Goal: Task Accomplishment & Management: Complete application form

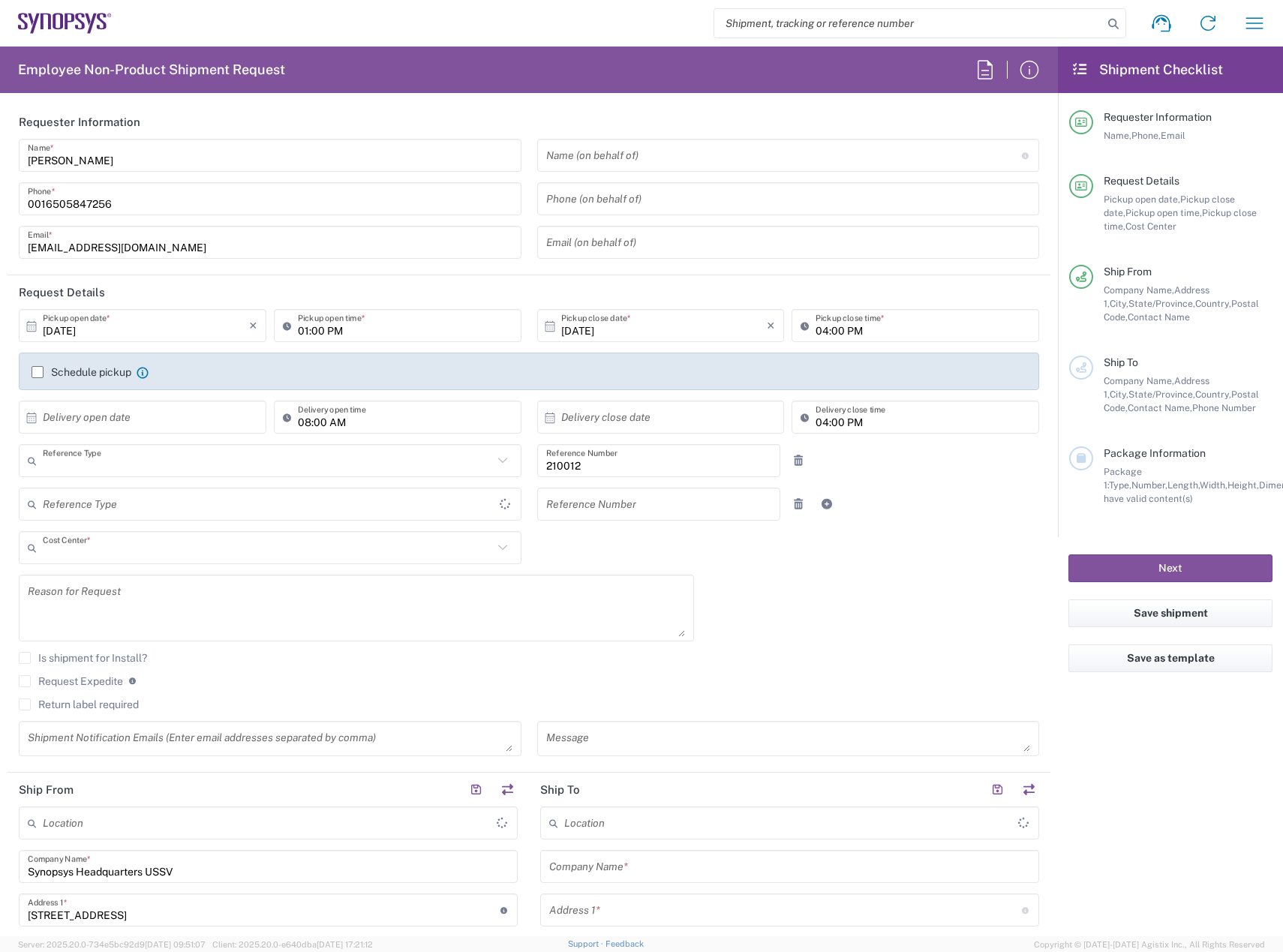
type input "Department"
type input "[STREET_ADDRESS]"
type input "[GEOGRAPHIC_DATA]"
type input "[US_STATE]"
type input "Delivered at Place"
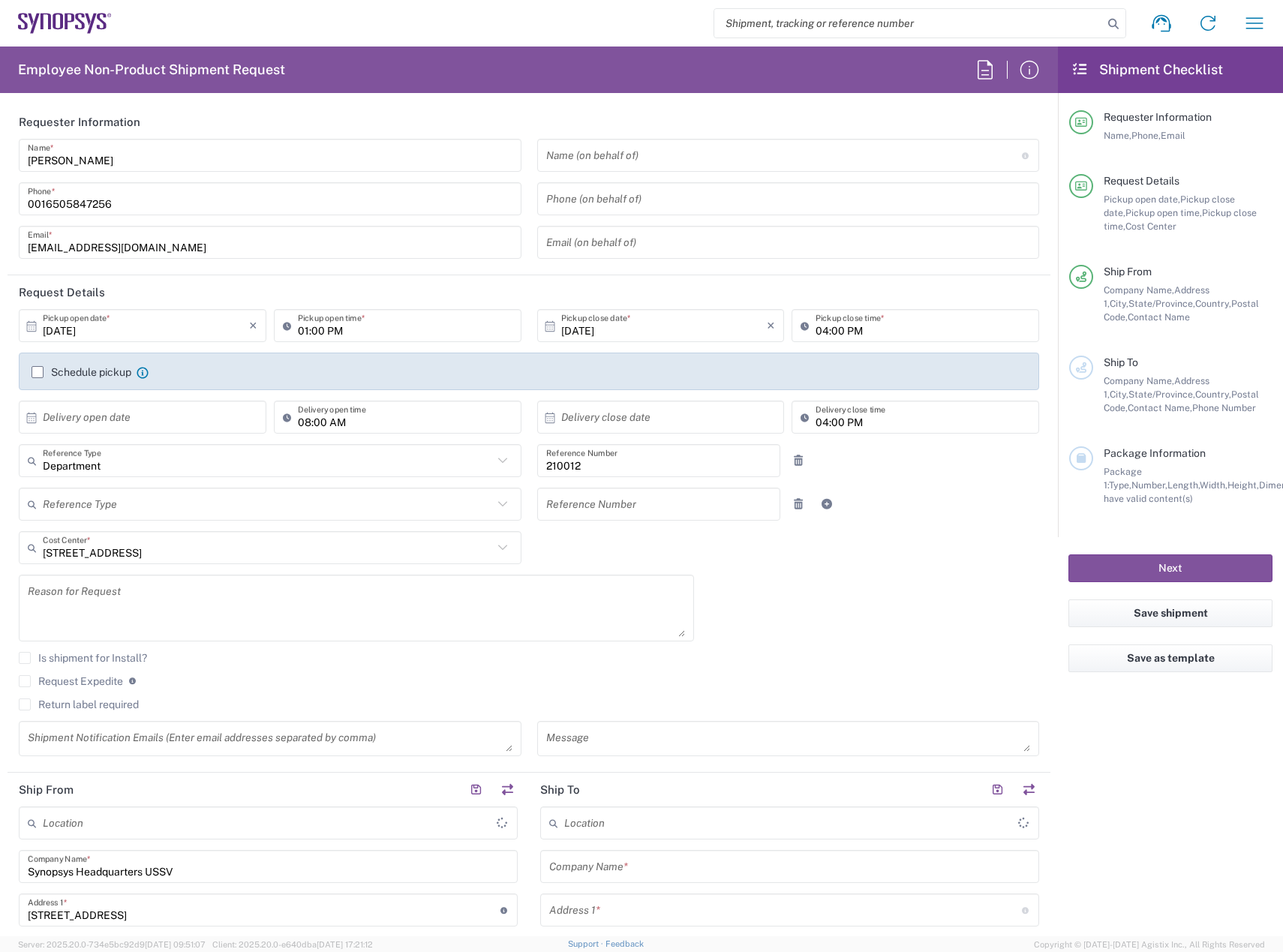
type input "[GEOGRAPHIC_DATA]"
type input "Headquarters USSV"
